Goal: Information Seeking & Learning: Learn about a topic

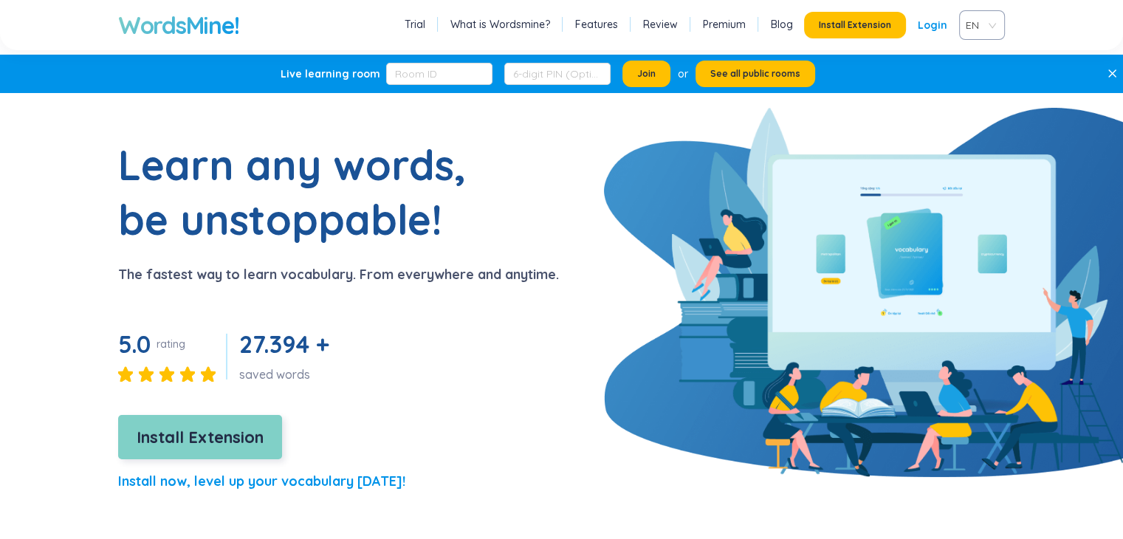
click at [212, 435] on span "Install Extension" at bounding box center [200, 438] width 127 height 26
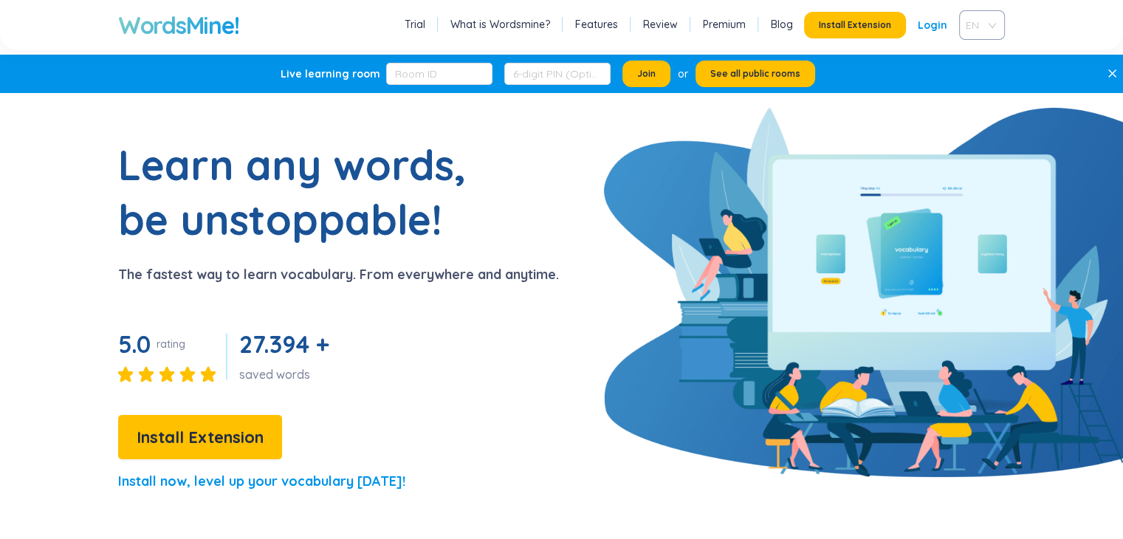
click at [994, 24] on div "EN" at bounding box center [982, 25] width 46 height 30
click at [996, 80] on div "VIE" at bounding box center [982, 81] width 46 height 24
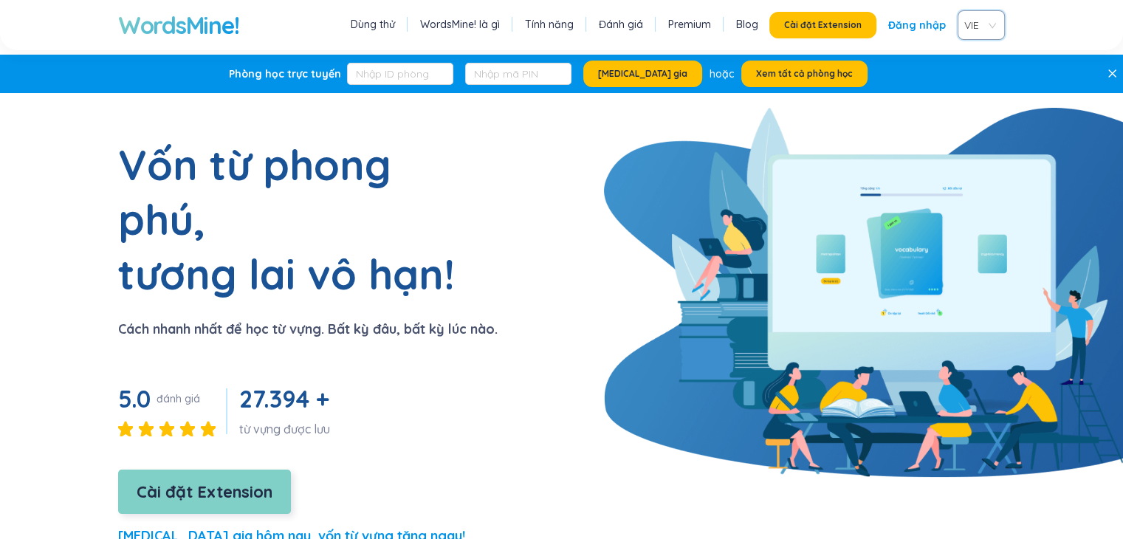
click at [216, 479] on span "Cài đặt Extension" at bounding box center [205, 492] width 136 height 26
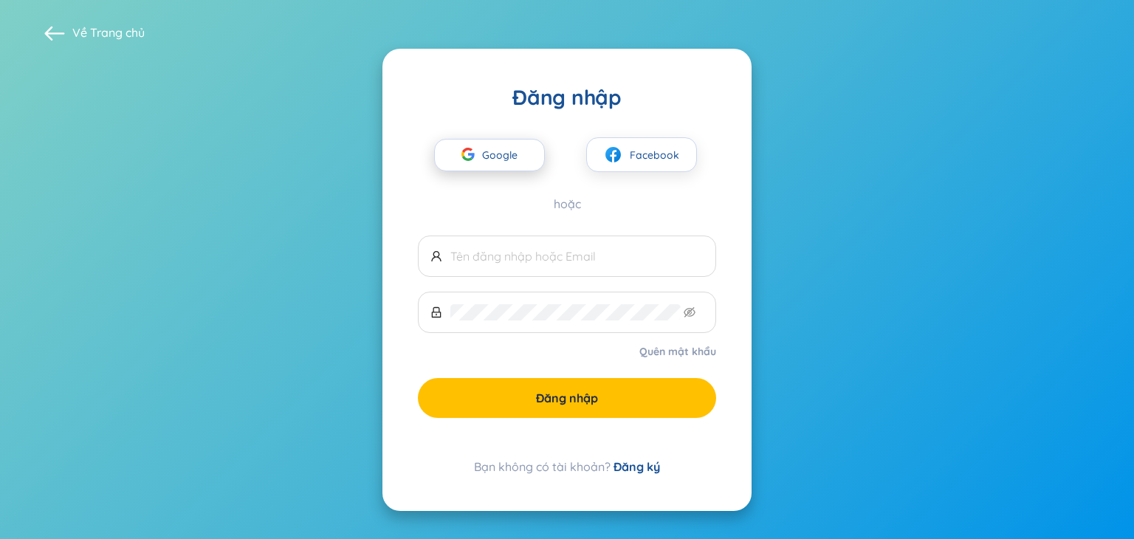
click at [516, 154] on span "Google" at bounding box center [503, 155] width 43 height 31
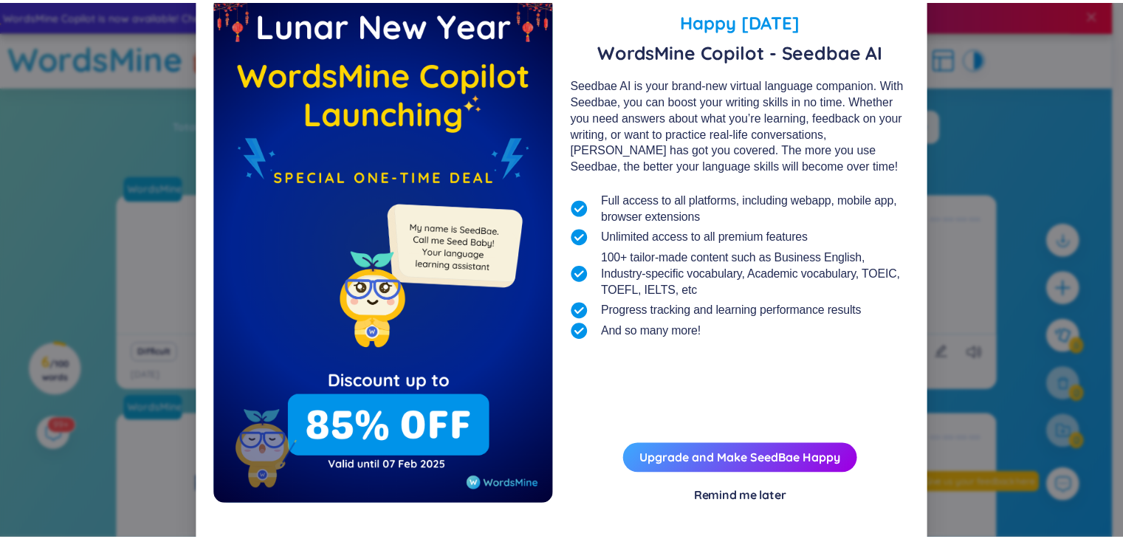
scroll to position [53, 0]
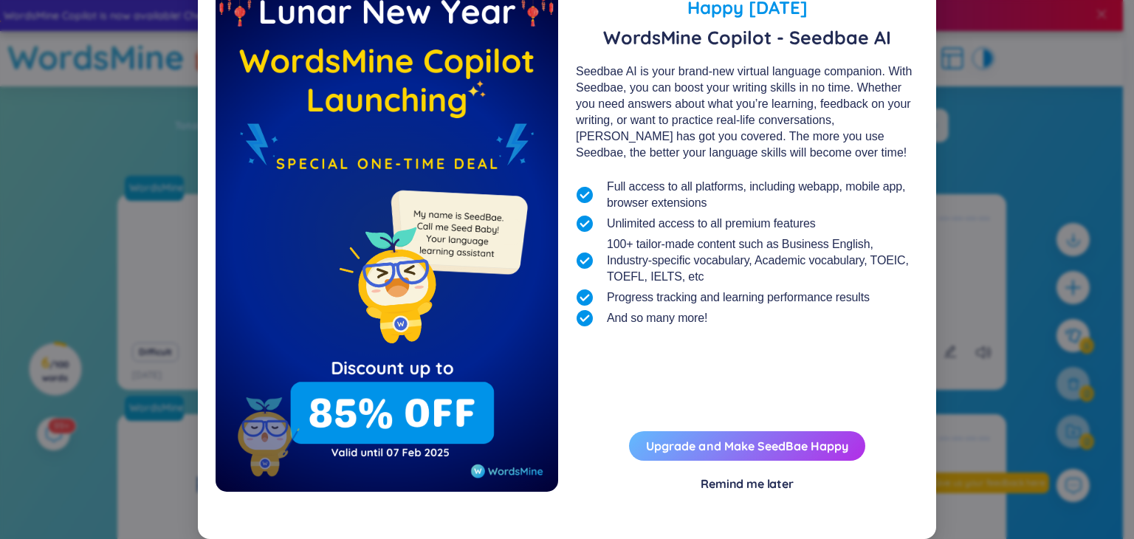
click at [815, 452] on link "Upgrade and Make SeedBae Happy" at bounding box center [747, 446] width 202 height 15
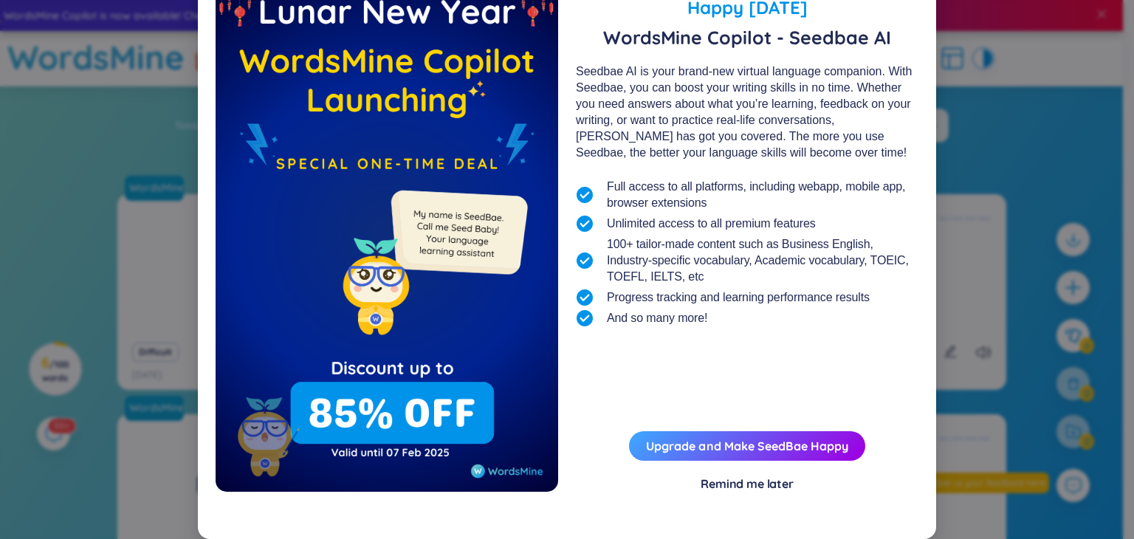
click at [747, 478] on div "Remind me later" at bounding box center [747, 483] width 93 height 16
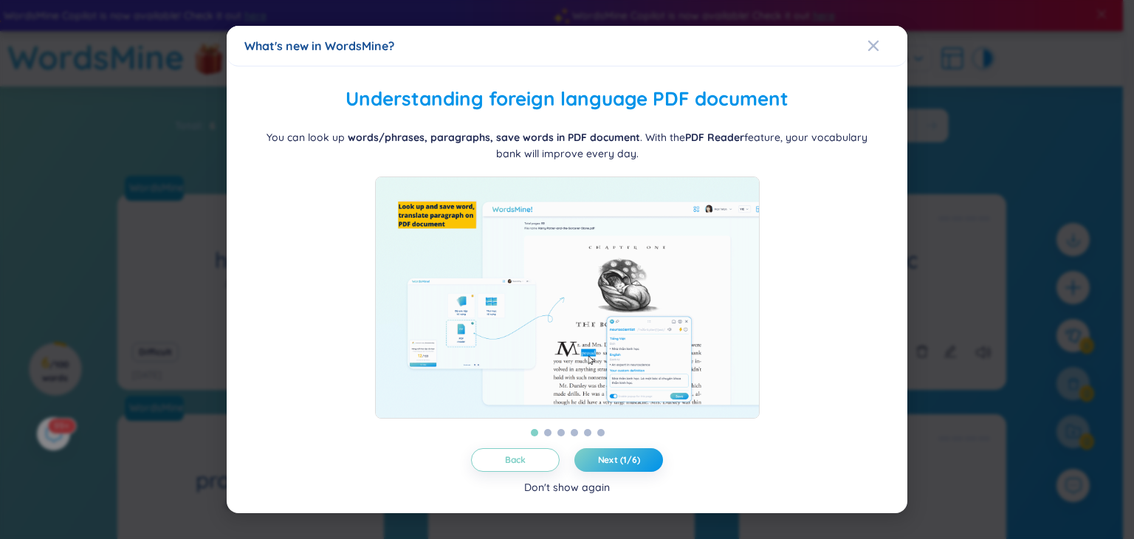
click at [594, 491] on div "Don't show again" at bounding box center [567, 487] width 86 height 16
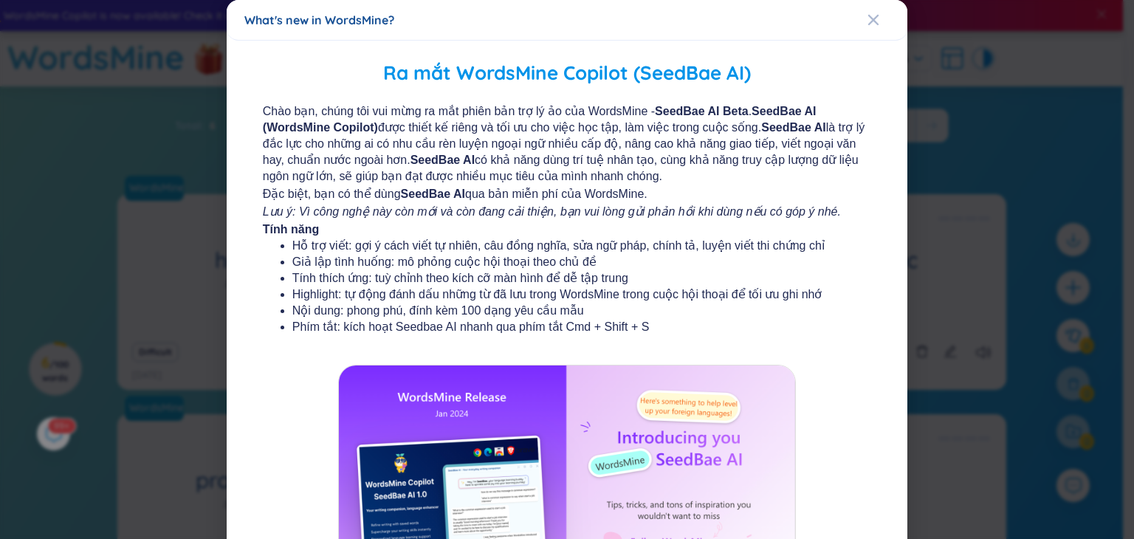
drag, startPoint x: 971, startPoint y: 184, endPoint x: 963, endPoint y: 139, distance: 45.8
click at [969, 167] on div "What's new in WordsMine? Ra mắt WordsMine Copilot (SeedBae AI) Chào bạn, chúng …" at bounding box center [567, 269] width 1134 height 539
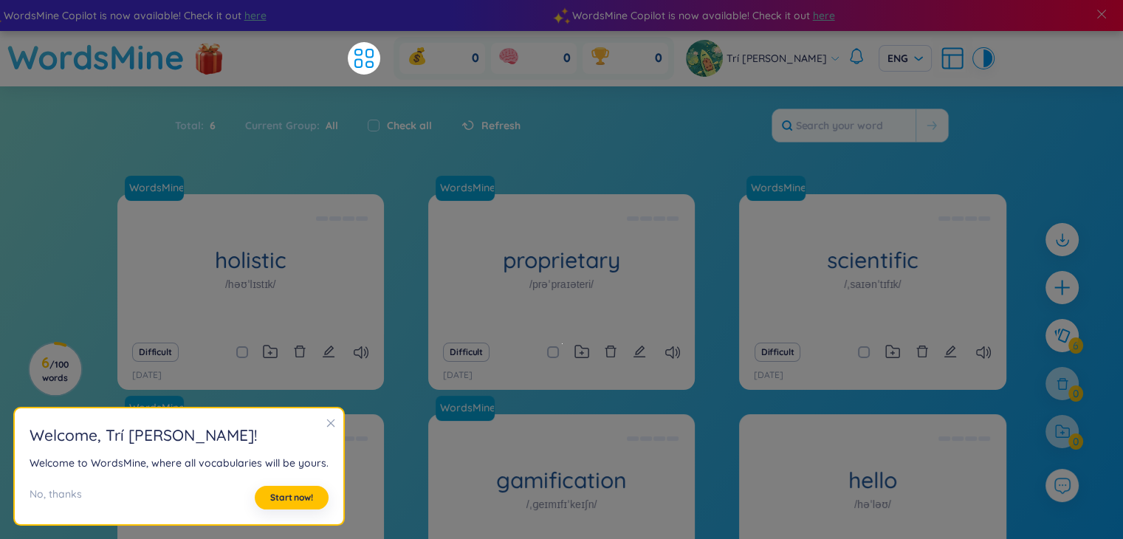
click at [888, 167] on section "Sort Alphabet Ascending Alphabet Descending Time-based Ascending Time-based Des…" at bounding box center [561, 371] width 1123 height 571
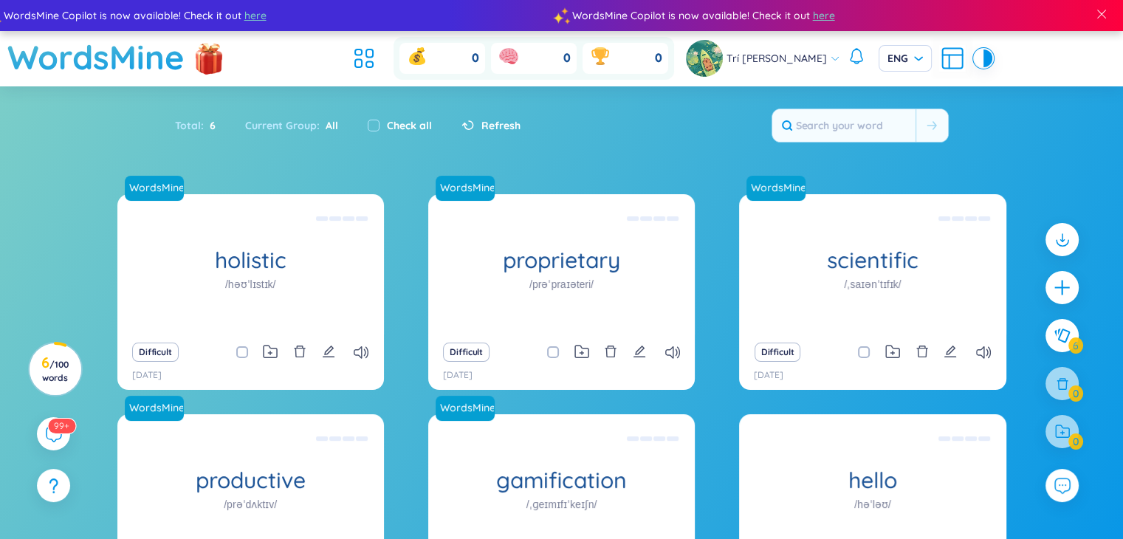
click at [910, 44] on div "Trí Thức Võ ENG" at bounding box center [839, 58] width 306 height 37
click at [890, 52] on span "ENG" at bounding box center [904, 58] width 35 height 15
click at [1039, 101] on section "Sort Alphabet Ascending Alphabet Descending Time-based Ascending Time-based Des…" at bounding box center [561, 371] width 1123 height 571
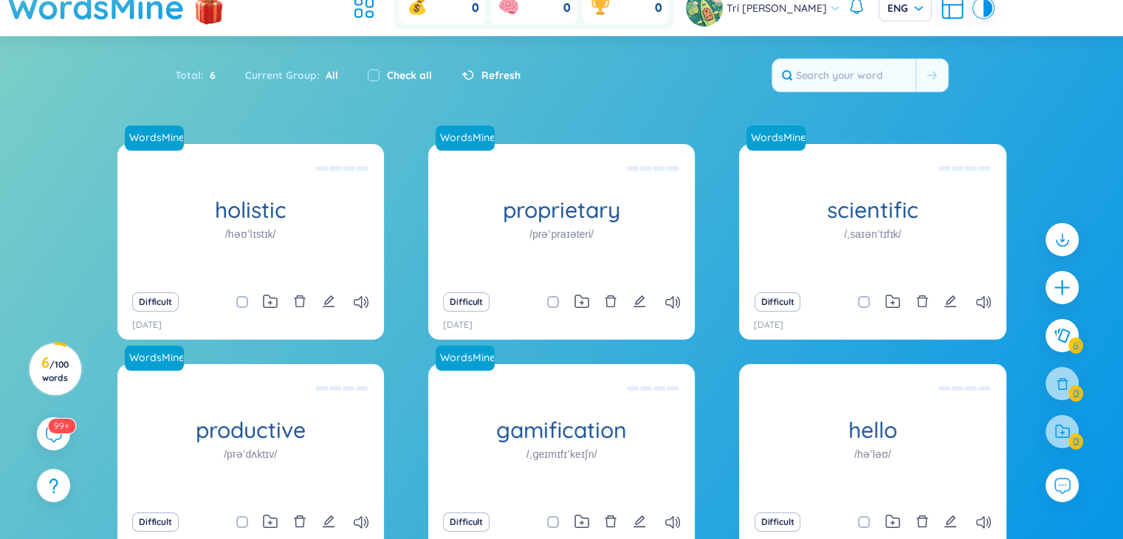
scroll to position [72, 0]
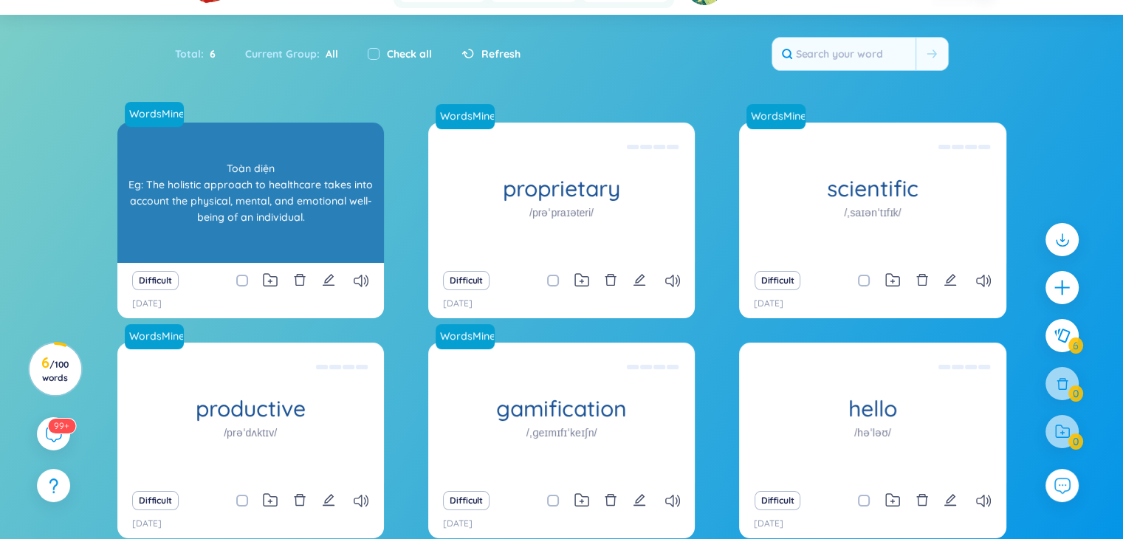
click at [291, 243] on div "Toàn diện Eg: The holistic approach to healthcare takes into account the physic…" at bounding box center [251, 192] width 252 height 133
click at [213, 273] on div "Difficult" at bounding box center [176, 280] width 89 height 19
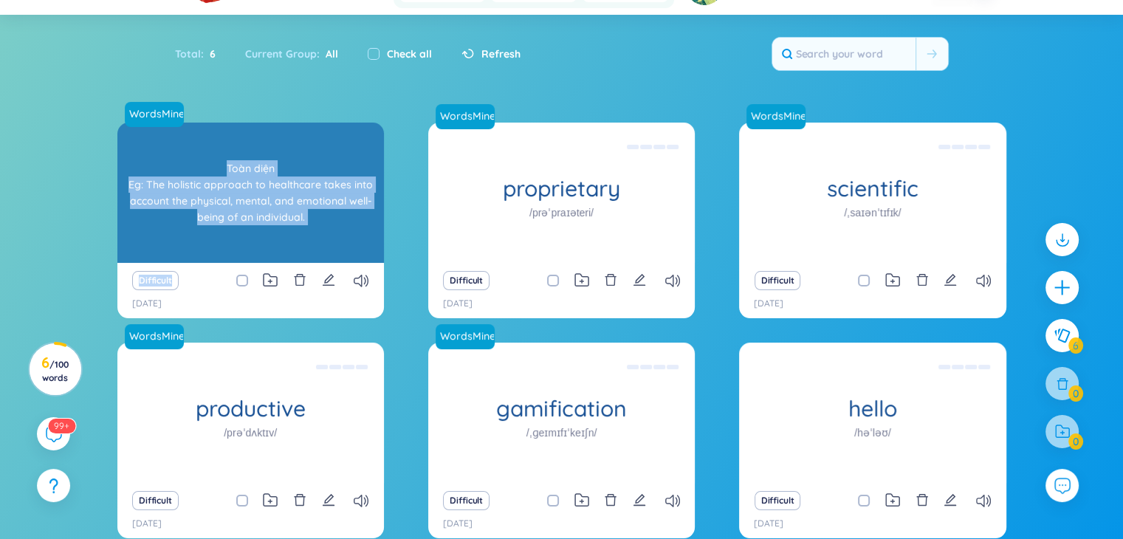
click at [163, 244] on div "WordsMine holistic /həʊˈlɪstɪk/ Toàn diện Eg: The holistic approach to healthca…" at bounding box center [250, 193] width 267 height 140
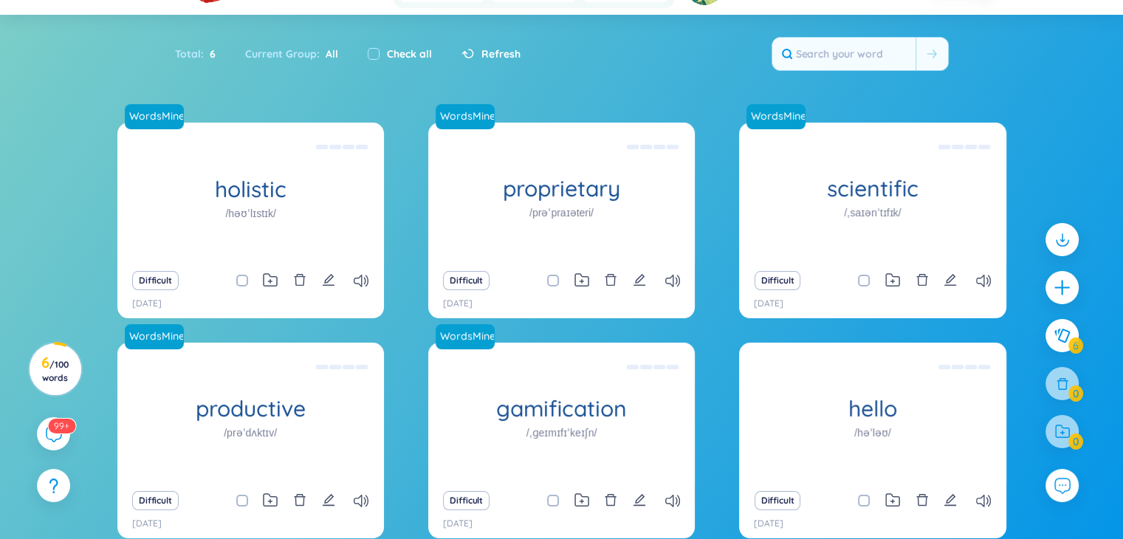
click at [30, 151] on div "WordsMine holistic /həʊˈlɪstɪk/ Toàn diện Eg: The holistic approach to healthca…" at bounding box center [561, 355] width 1123 height 464
click at [207, 53] on span "6" at bounding box center [210, 54] width 12 height 16
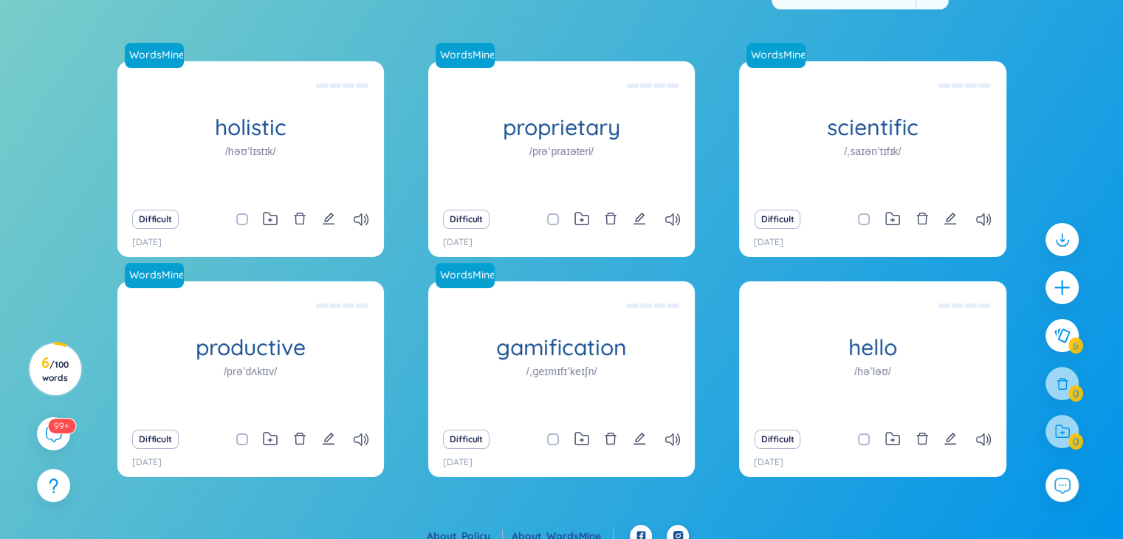
scroll to position [148, 0]
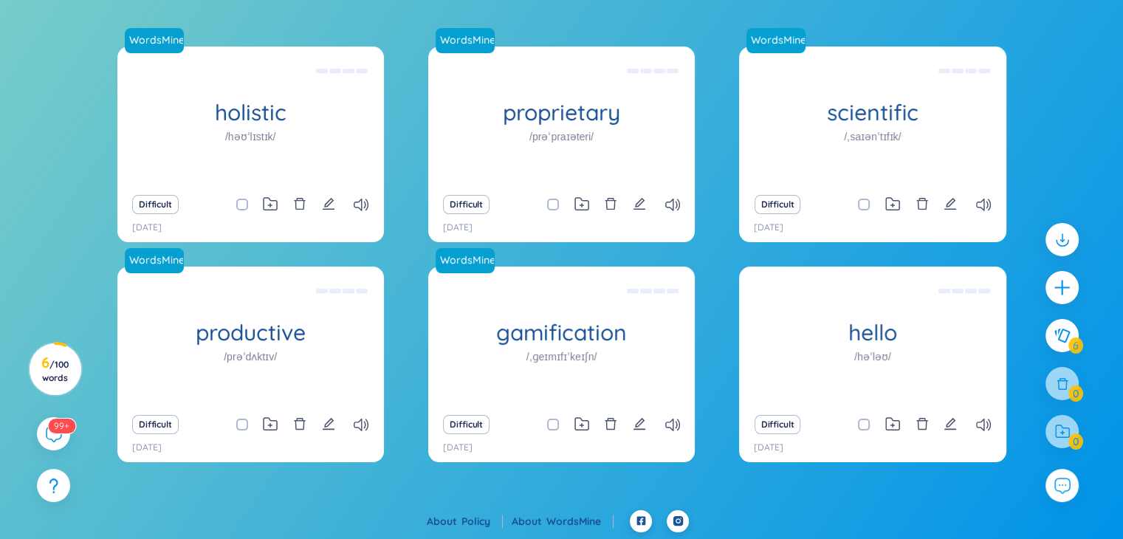
click at [319, 205] on div "Difficult" at bounding box center [251, 204] width 252 height 21
click at [334, 205] on icon "edit" at bounding box center [328, 203] width 13 height 13
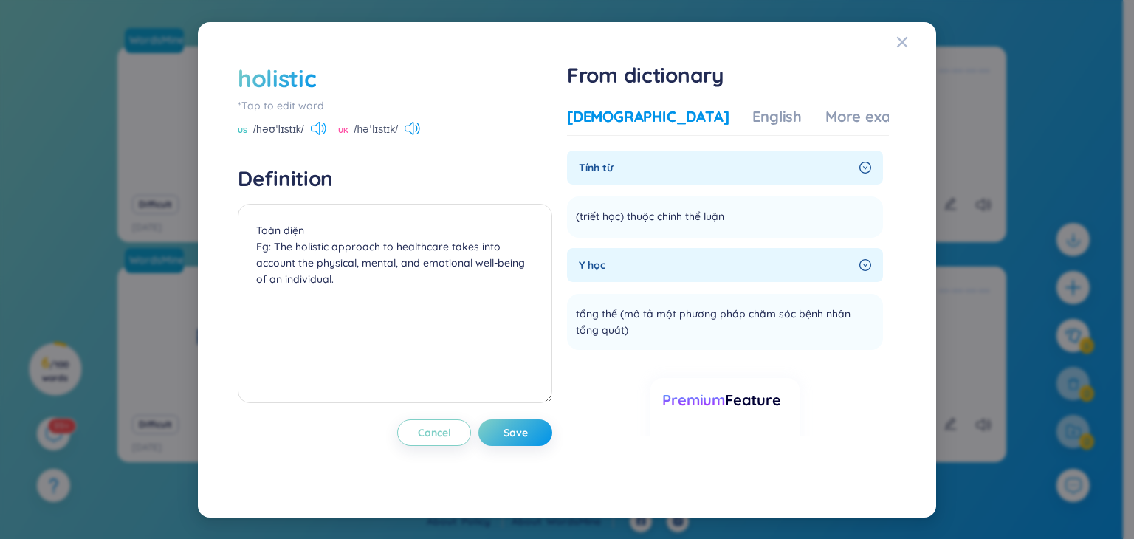
click at [320, 125] on icon at bounding box center [319, 128] width 16 height 13
click at [317, 122] on icon at bounding box center [319, 128] width 16 height 13
click at [420, 131] on icon at bounding box center [413, 128] width 16 height 13
click at [419, 131] on icon at bounding box center [418, 128] width 3 height 11
click at [659, 110] on div "Vietnamese English More examples" at bounding box center [749, 121] width 365 height 30
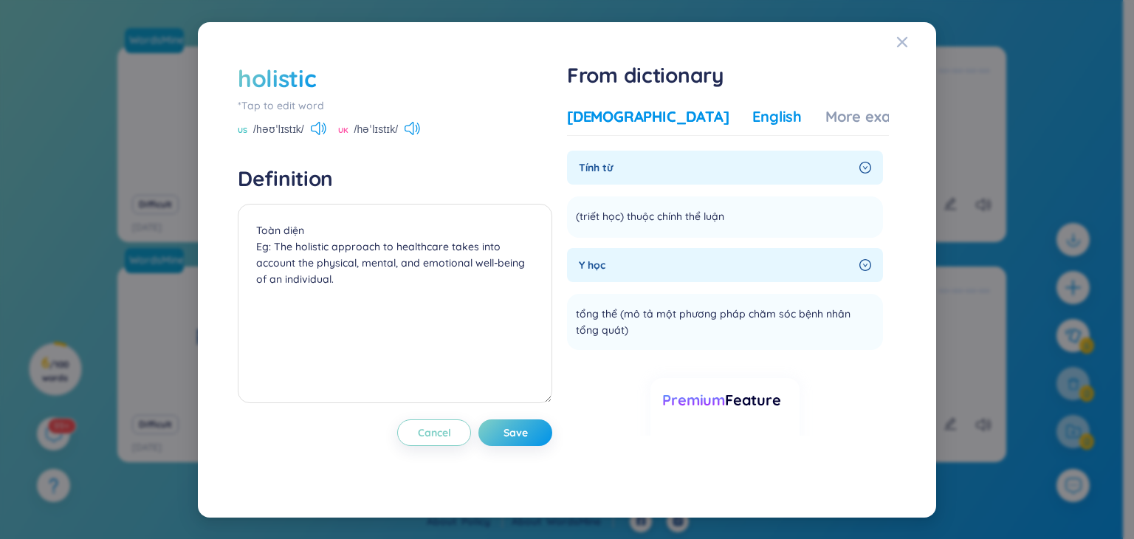
click at [752, 112] on div "English" at bounding box center [776, 116] width 49 height 21
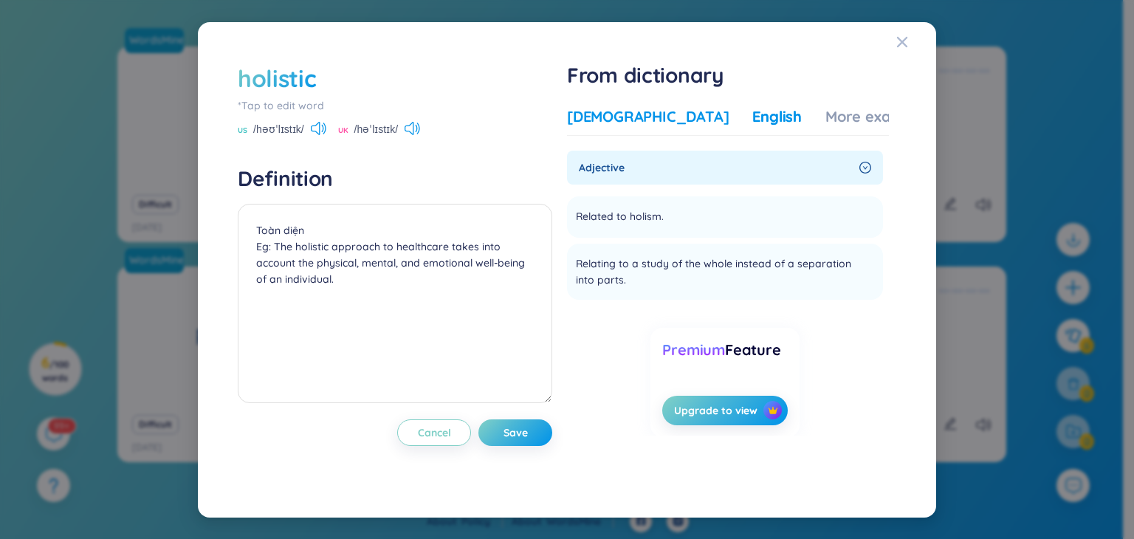
click at [619, 114] on div "Vietnamese" at bounding box center [648, 116] width 162 height 21
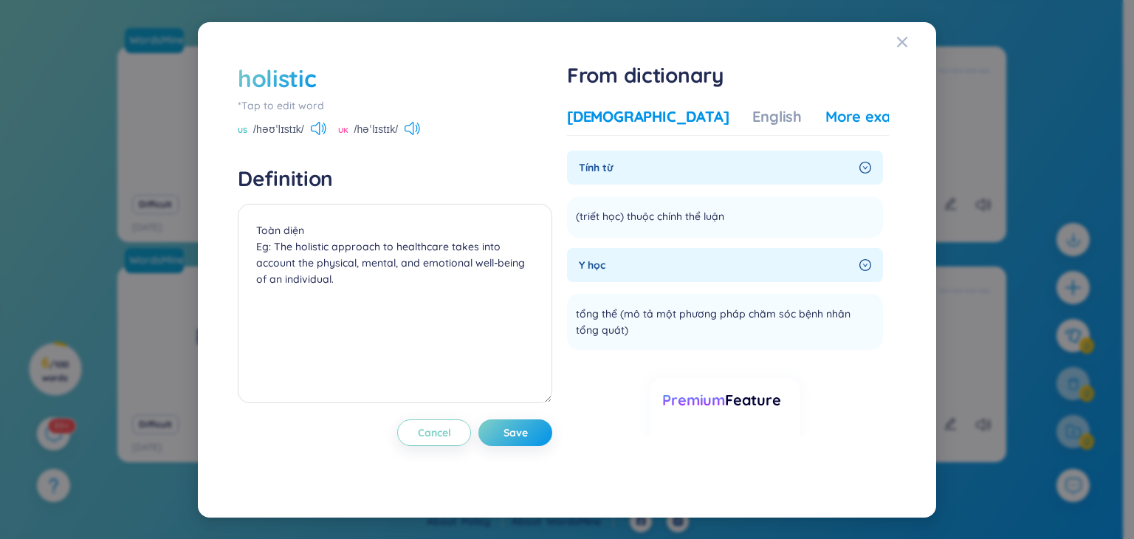
click at [825, 111] on div "More examples" at bounding box center [878, 116] width 107 height 21
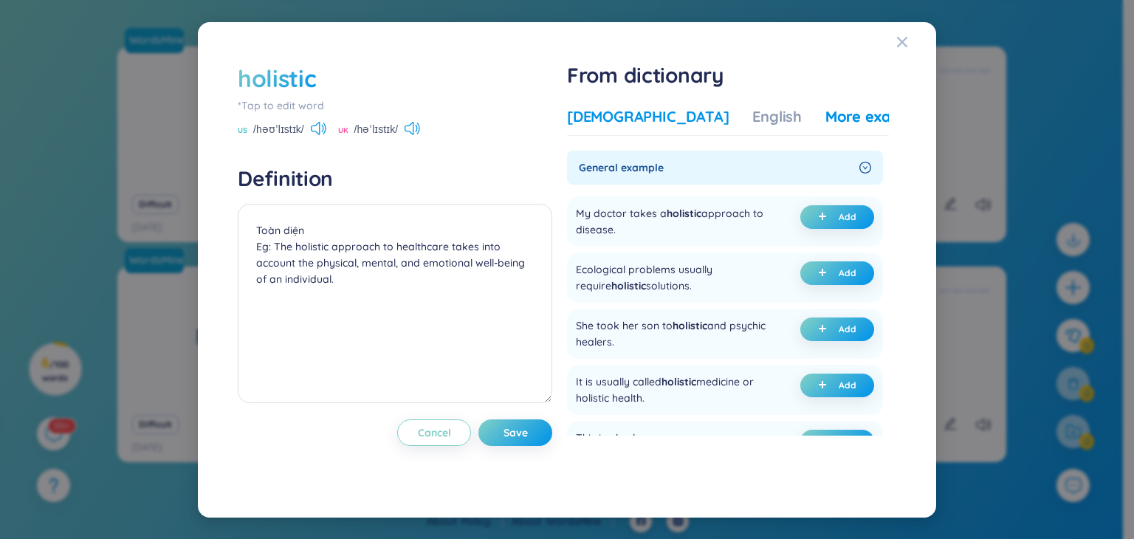
drag, startPoint x: 639, startPoint y: 107, endPoint x: 635, endPoint y: 114, distance: 8.6
click at [639, 107] on div "Vietnamese" at bounding box center [648, 116] width 162 height 21
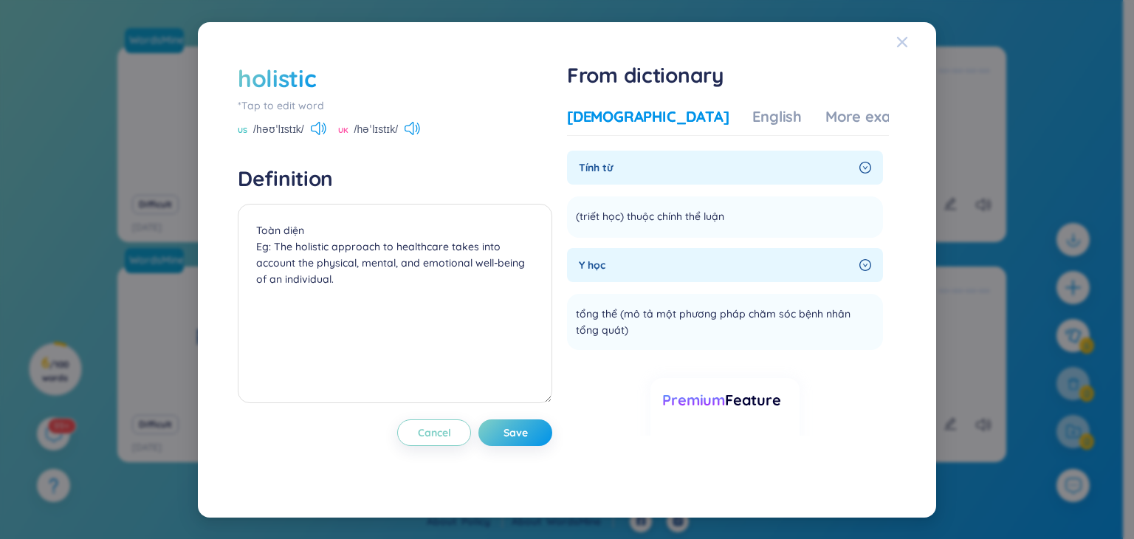
click at [913, 29] on span "Close" at bounding box center [916, 42] width 40 height 40
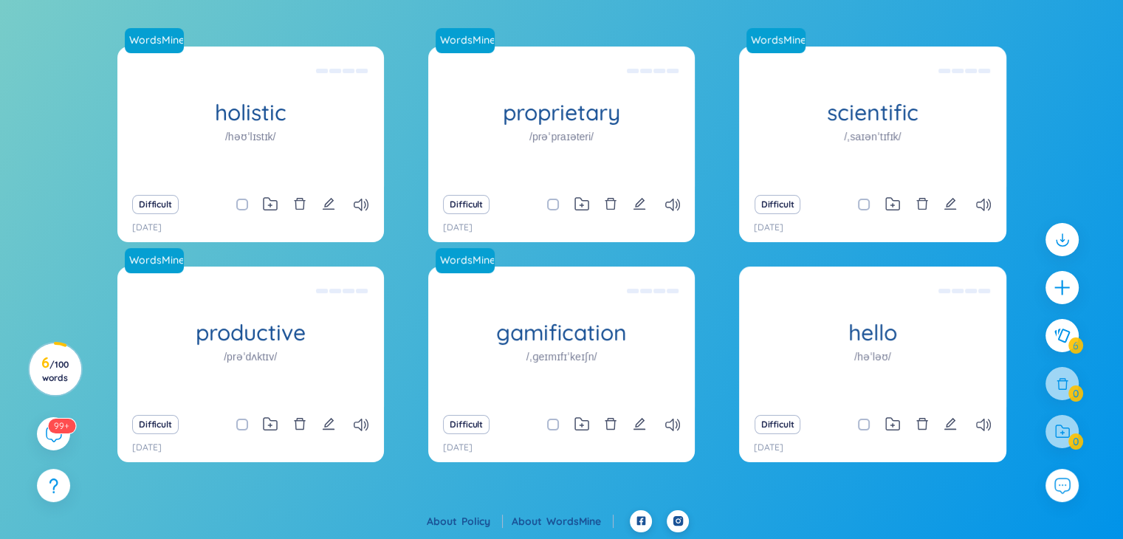
click at [337, 199] on div "Difficult" at bounding box center [251, 204] width 252 height 21
click at [329, 201] on icon "edit" at bounding box center [328, 203] width 13 height 13
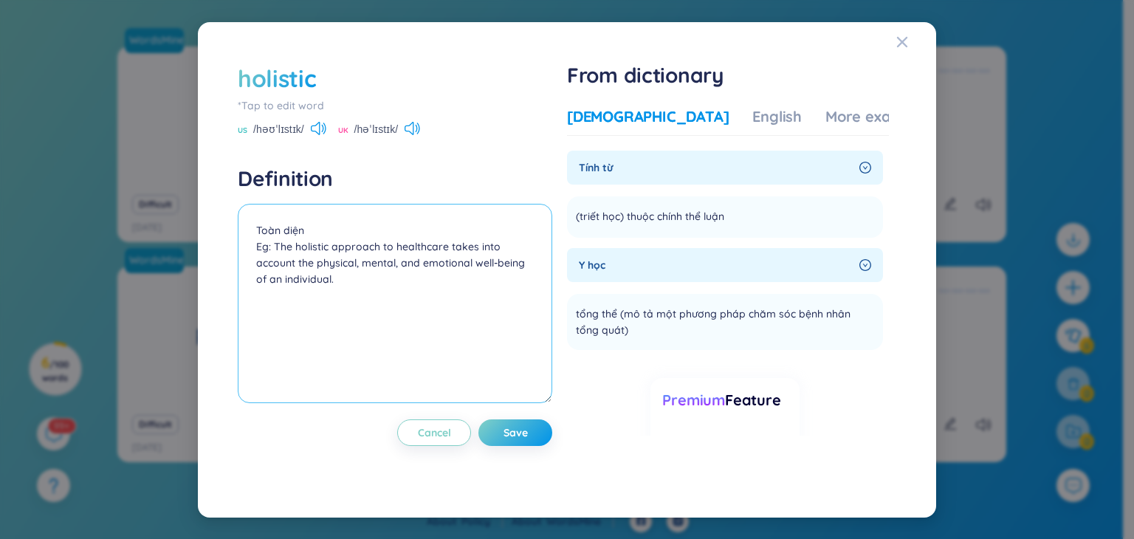
click at [386, 267] on textarea "Toàn diện Eg: The holistic approach to healthcare takes into account the physic…" at bounding box center [395, 303] width 315 height 199
click at [342, 295] on textarea "Toàn diện Eg: The holistic approach to healthcare takes into account the physic…" at bounding box center [395, 303] width 315 height 199
click at [299, 176] on h4 "Definition" at bounding box center [395, 178] width 315 height 27
click at [910, 42] on span "Close" at bounding box center [916, 42] width 40 height 40
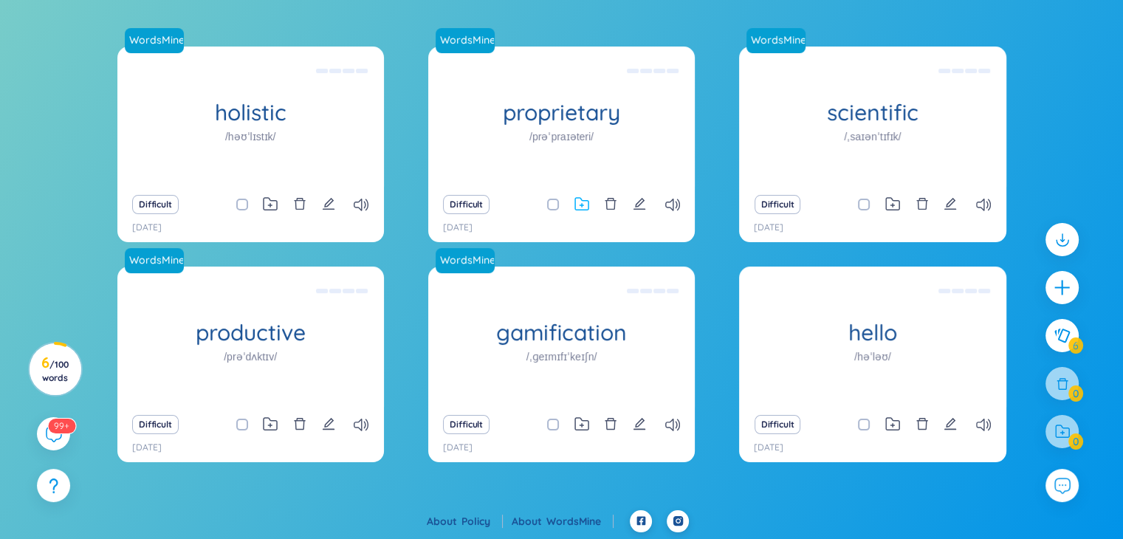
click at [585, 200] on icon at bounding box center [581, 204] width 15 height 14
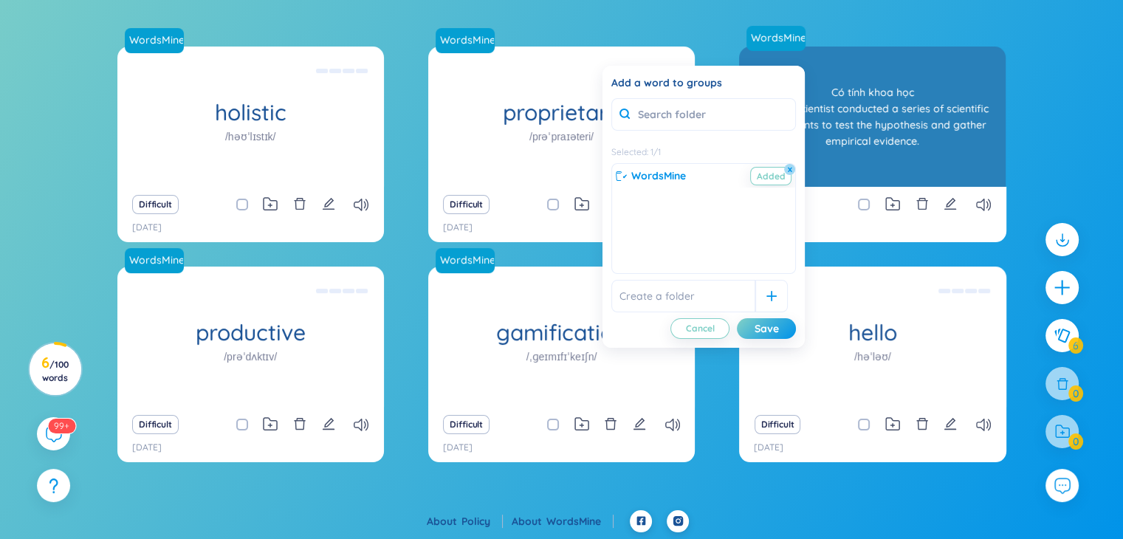
click at [878, 72] on div "scientific /ˌsaɪənˈtɪfɪk/ Có tính khoa học Eg: The scientist conducted a series…" at bounding box center [872, 117] width 267 height 140
